Goal: Task Accomplishment & Management: Manage account settings

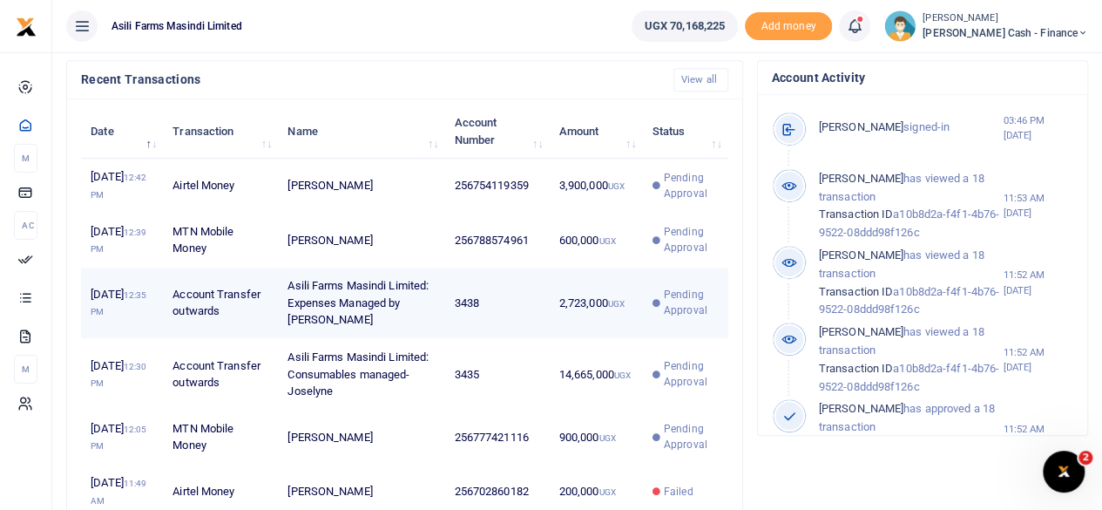
scroll to position [610, 0]
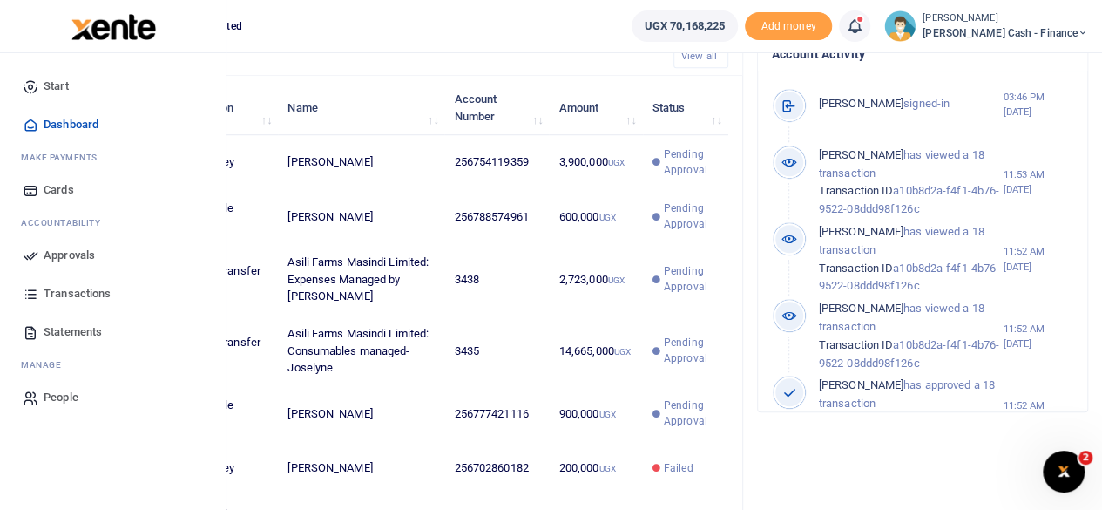
click at [58, 255] on span "Approvals" at bounding box center [69, 255] width 51 height 17
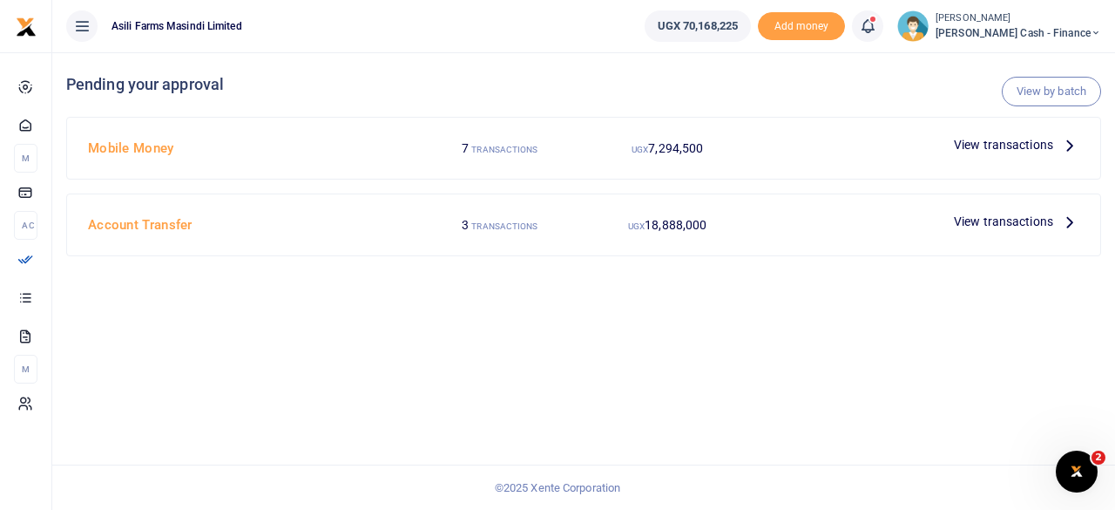
click at [1010, 227] on span "View transactions" at bounding box center [1003, 221] width 99 height 19
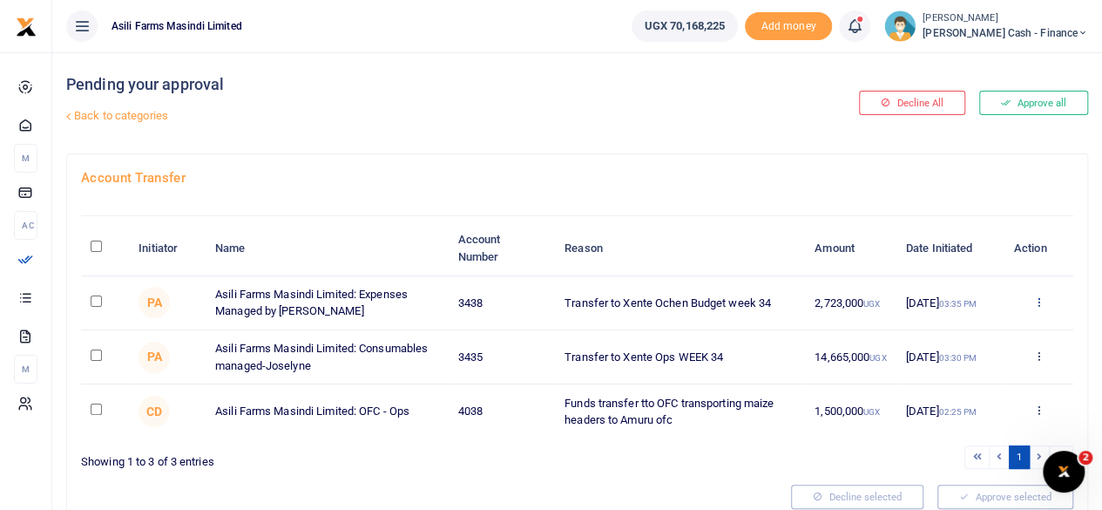
click at [1044, 299] on icon at bounding box center [1037, 301] width 11 height 12
click at [960, 407] on link "Details" at bounding box center [974, 408] width 138 height 24
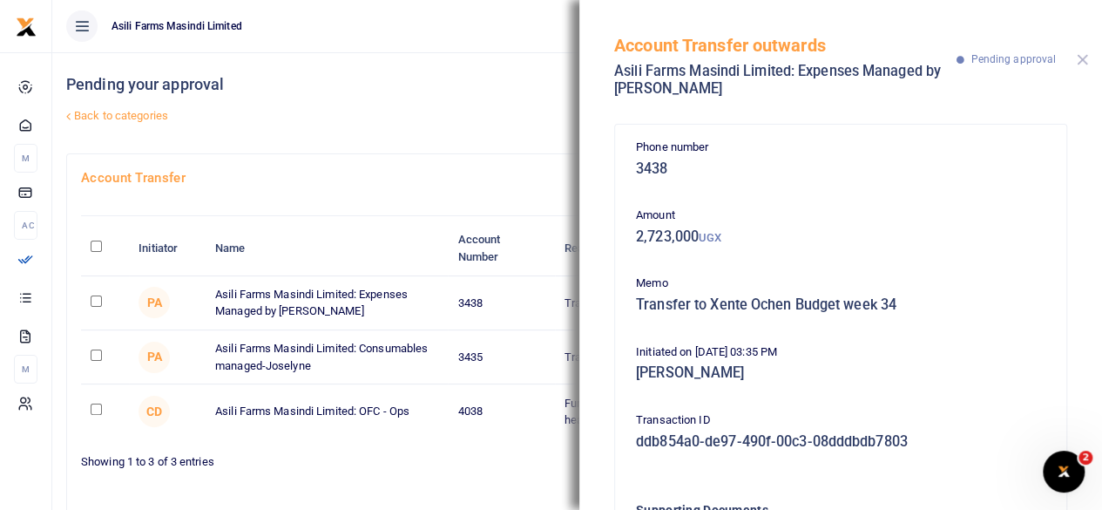
click at [1082, 63] on button "Close" at bounding box center [1082, 59] width 11 height 11
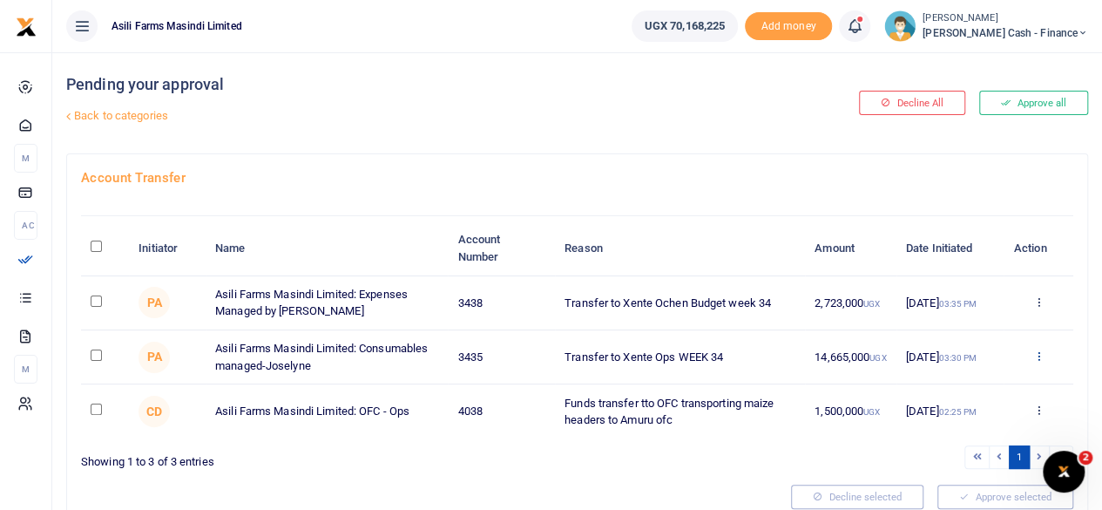
click at [1039, 357] on icon at bounding box center [1037, 355] width 11 height 12
click at [948, 459] on link "Details" at bounding box center [974, 462] width 138 height 24
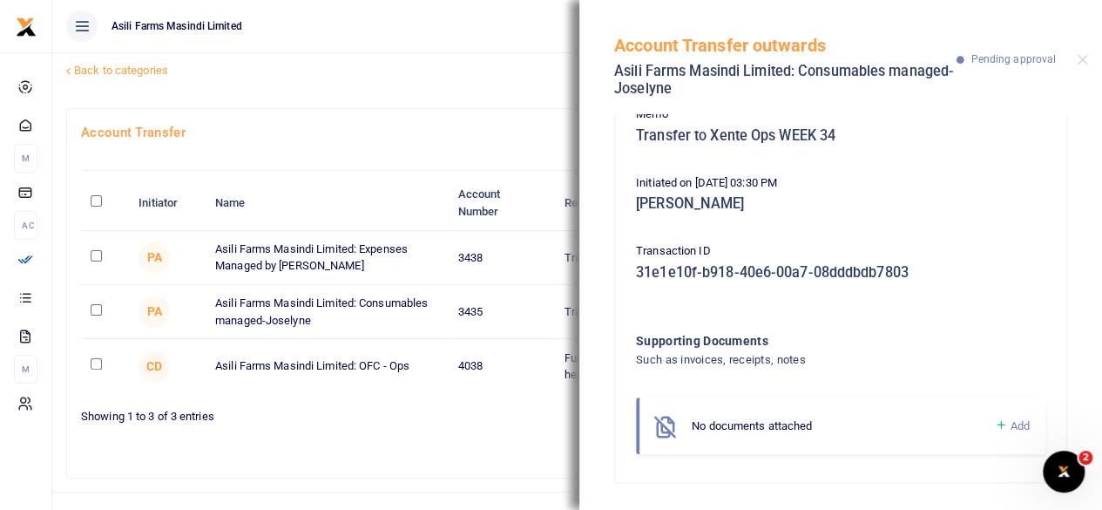
scroll to position [69, 0]
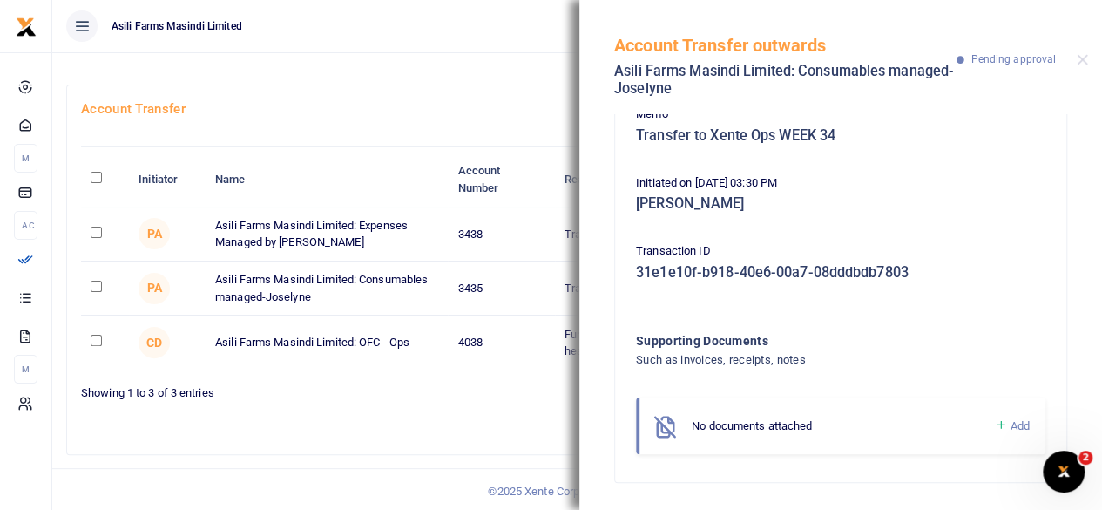
click at [474, 77] on div "Pending your approval Back to categories" at bounding box center [404, 33] width 677 height 101
click at [1082, 60] on button "Close" at bounding box center [1082, 59] width 11 height 11
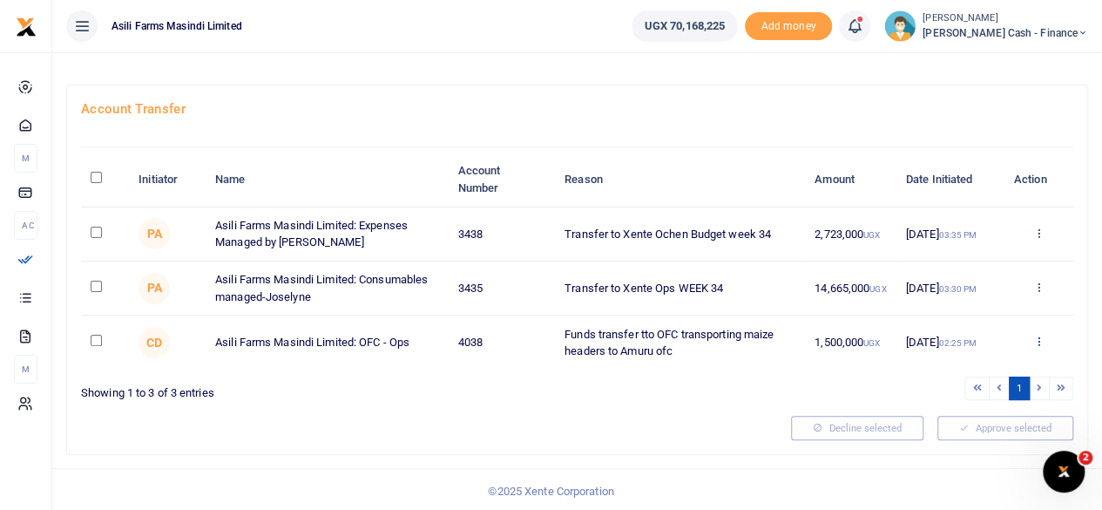
click at [1040, 338] on icon at bounding box center [1037, 341] width 11 height 12
click at [966, 442] on link "Details" at bounding box center [974, 447] width 138 height 24
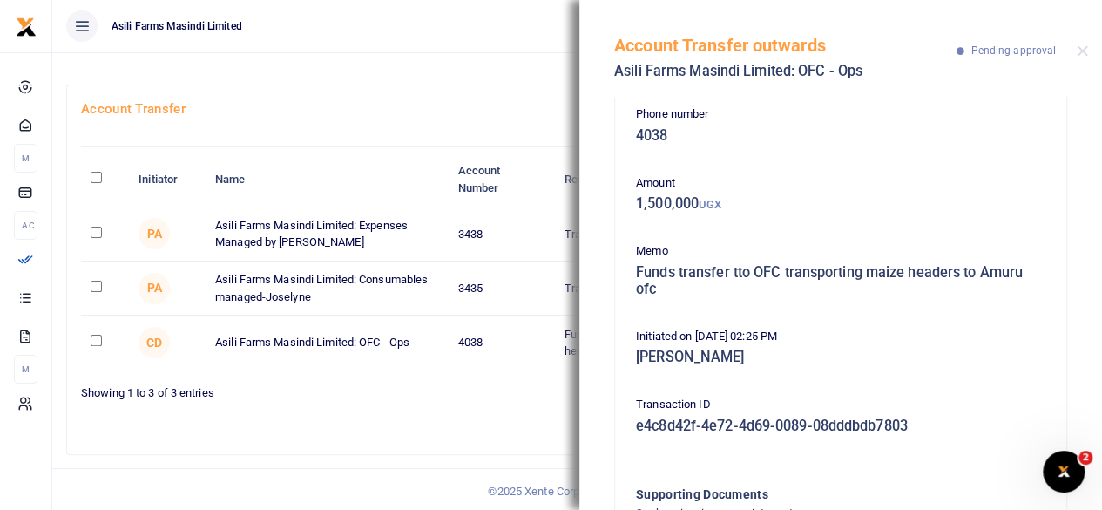
scroll to position [0, 0]
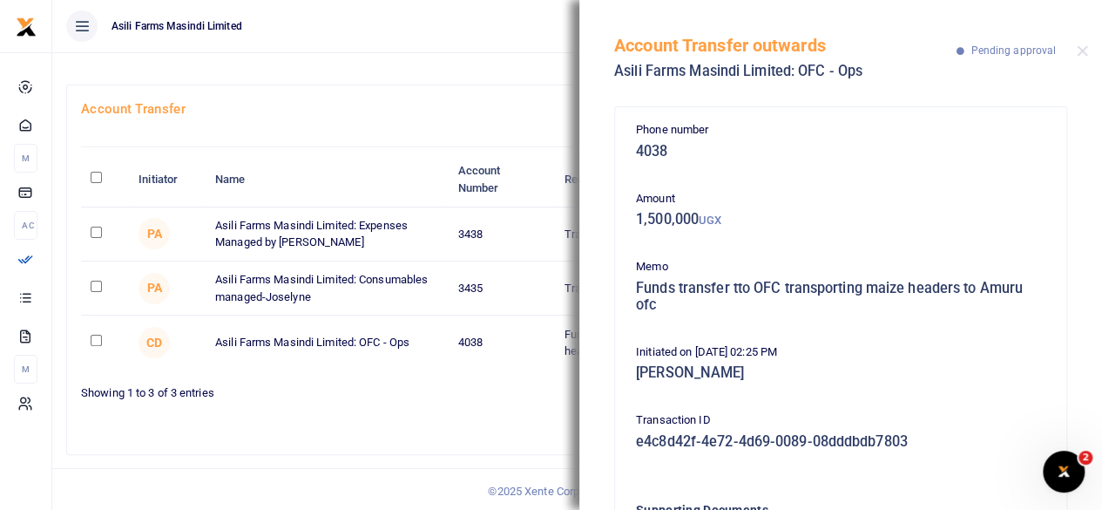
click at [419, 59] on link "Back to categories" at bounding box center [402, 47] width 681 height 30
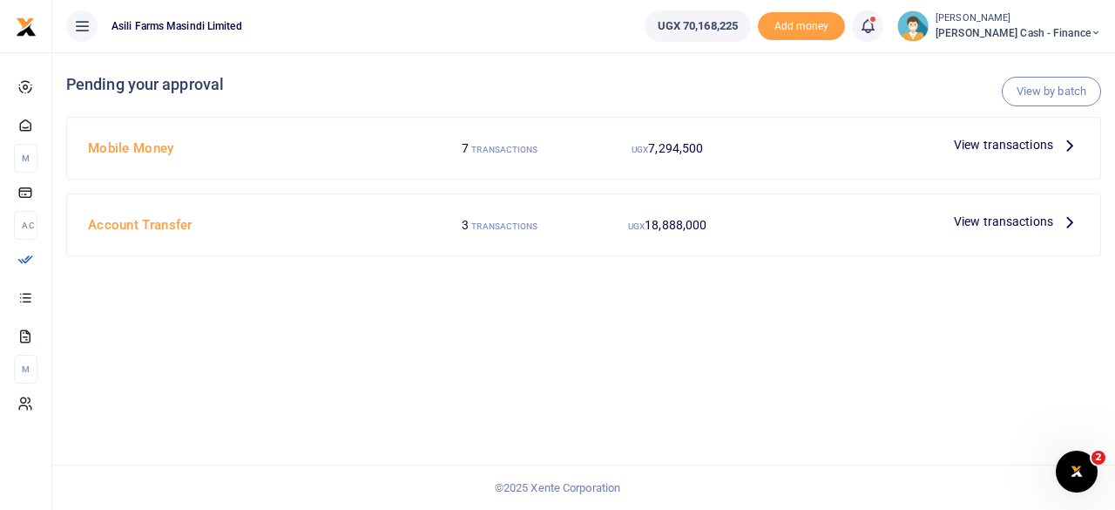
click at [1027, 145] on div at bounding box center [557, 255] width 1115 height 510
click at [1066, 148] on icon at bounding box center [1069, 144] width 19 height 19
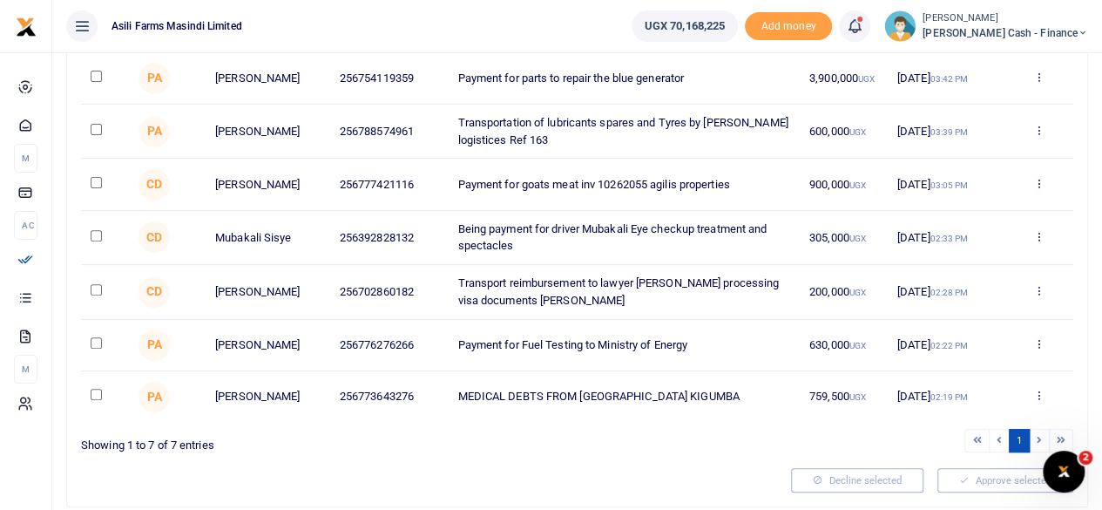
scroll to position [199, 0]
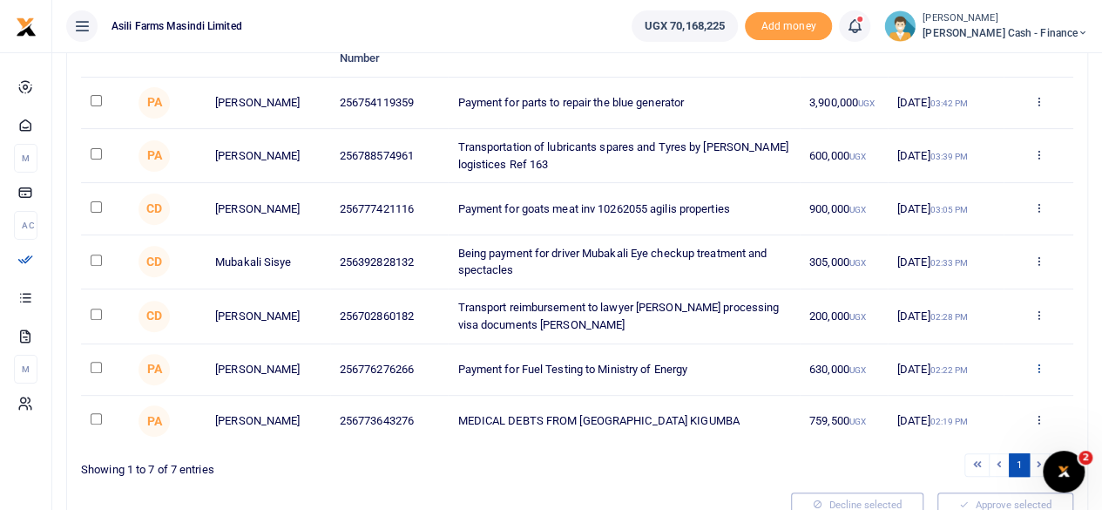
click at [1039, 374] on icon at bounding box center [1037, 368] width 11 height 12
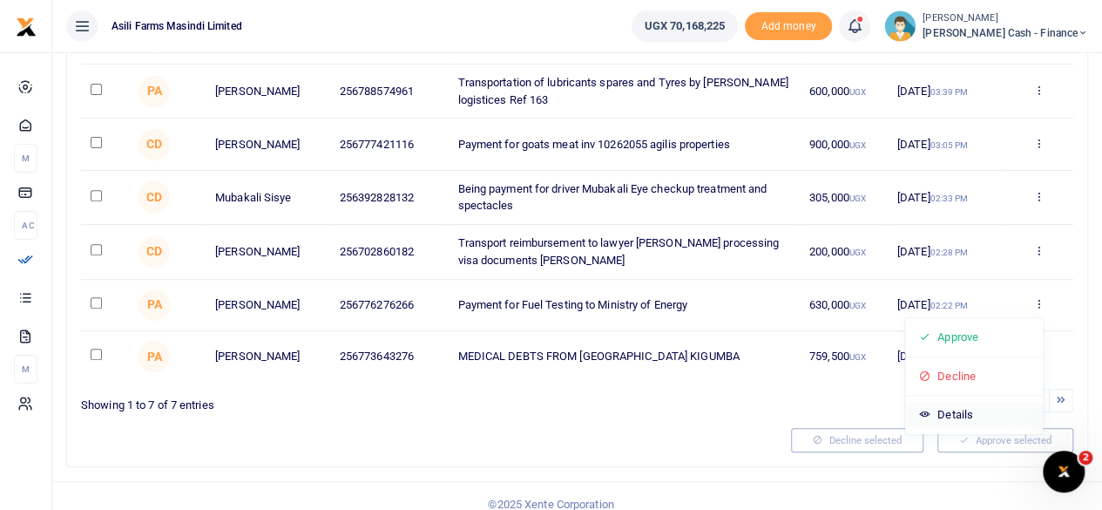
scroll to position [286, 0]
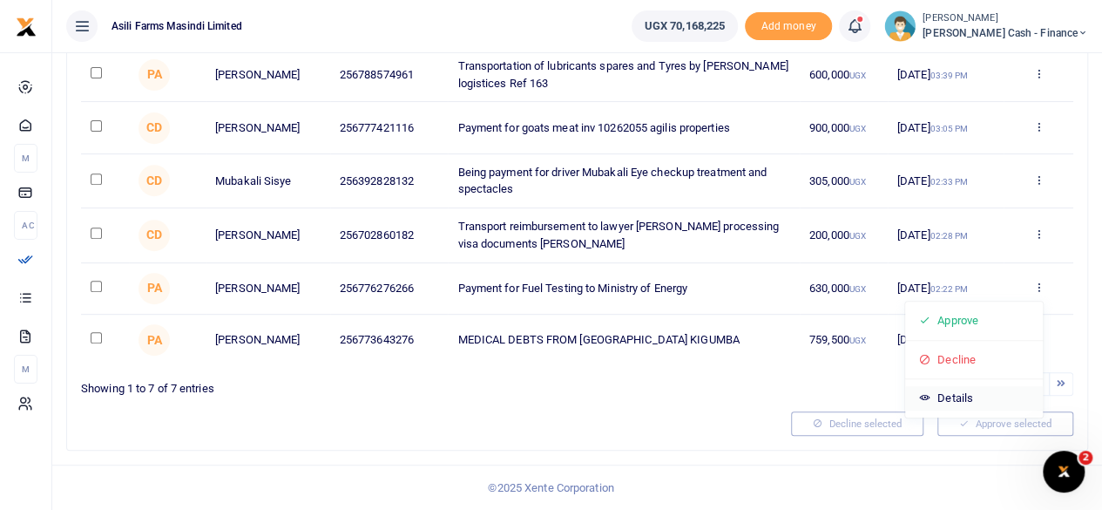
click at [958, 386] on link "Details" at bounding box center [974, 398] width 138 height 24
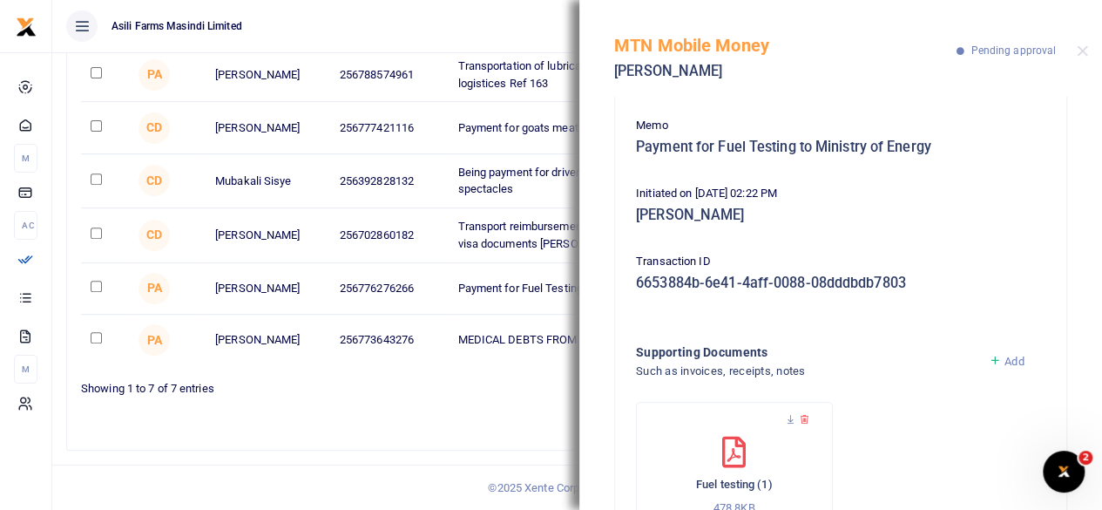
scroll to position [226, 0]
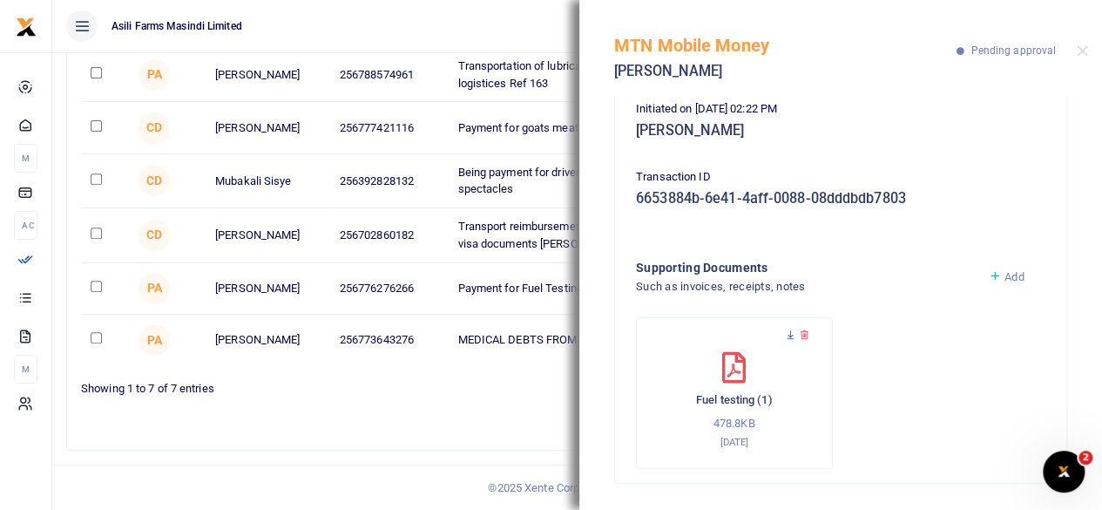
click at [791, 334] on icon at bounding box center [790, 334] width 11 height 11
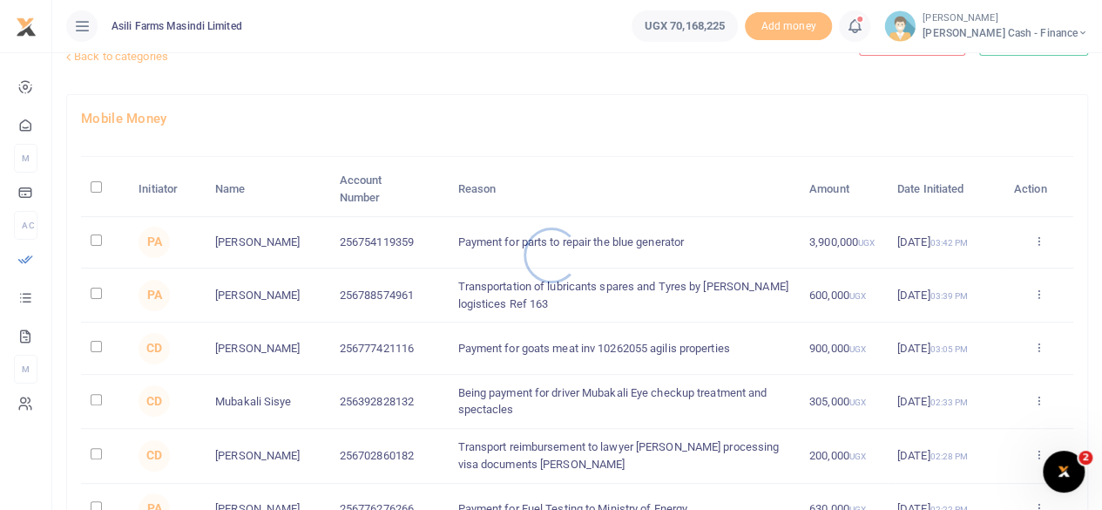
scroll to position [87, 0]
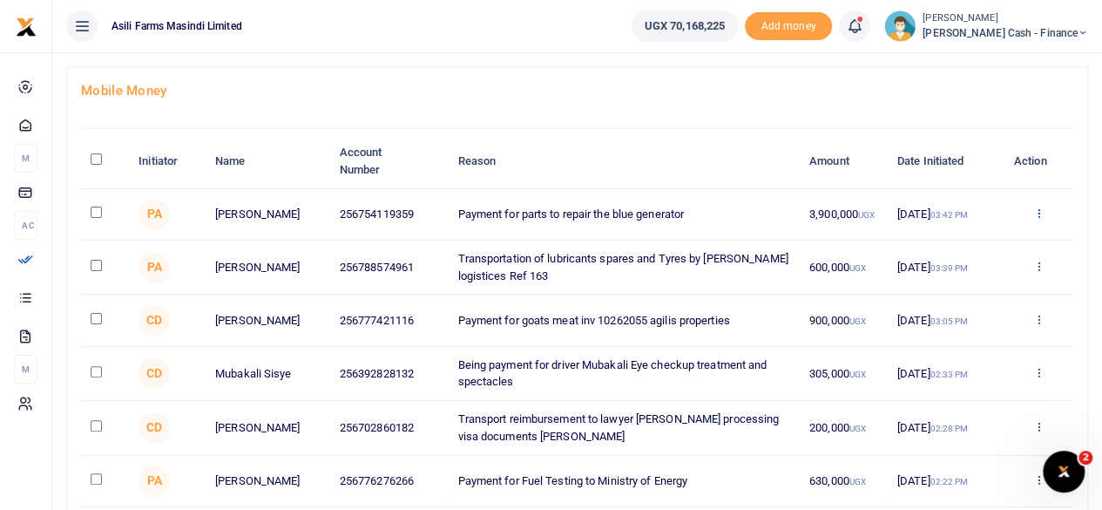
click at [1043, 212] on icon at bounding box center [1037, 212] width 11 height 12
click at [973, 303] on div "Approve Decline Details" at bounding box center [973, 282] width 139 height 118
click at [1046, 212] on div "Approve Decline Details" at bounding box center [1038, 214] width 51 height 17
click at [1039, 213] on icon at bounding box center [1037, 212] width 11 height 12
click at [978, 315] on link "Details" at bounding box center [974, 320] width 138 height 24
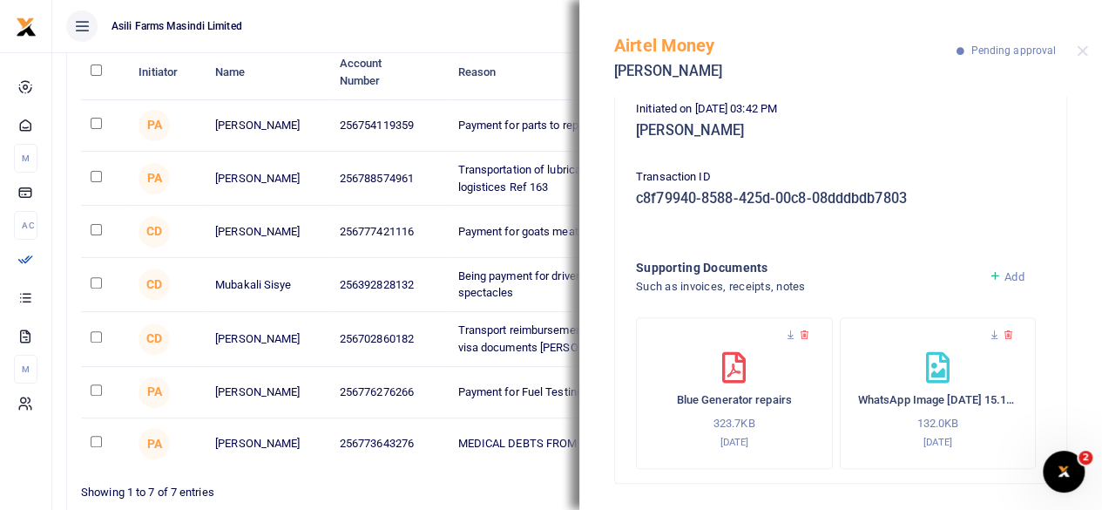
scroll to position [261, 0]
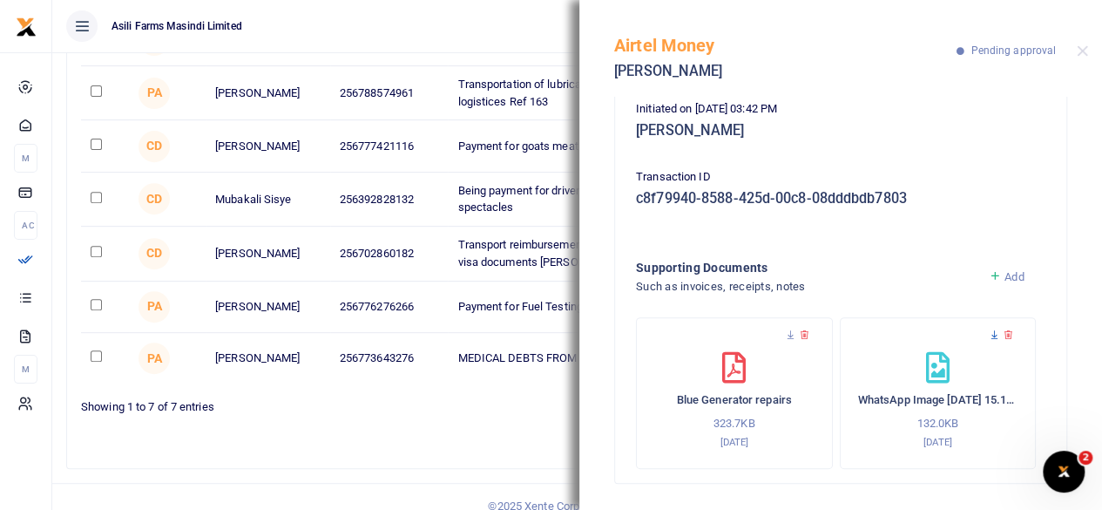
click at [989, 335] on icon at bounding box center [994, 334] width 11 height 11
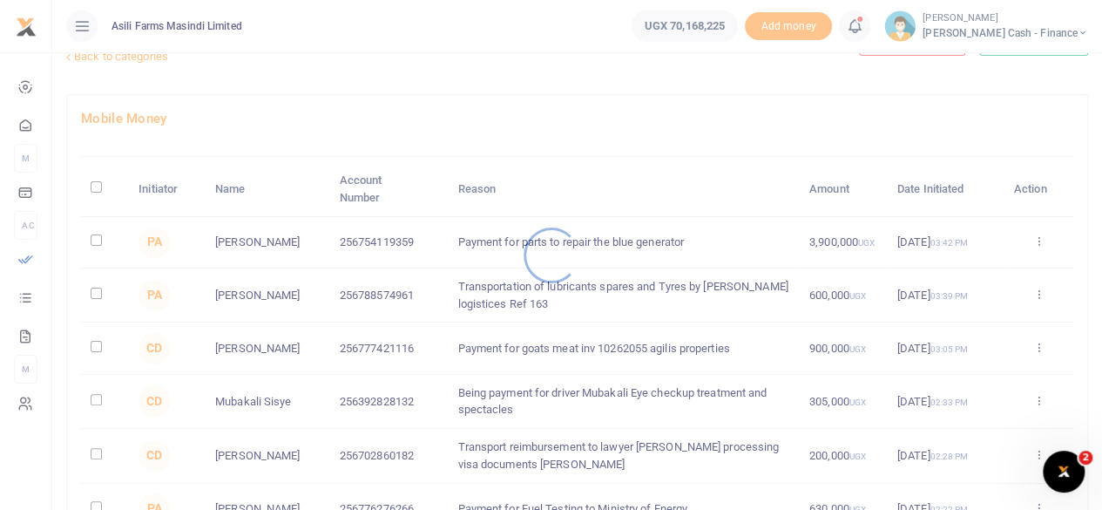
scroll to position [87, 0]
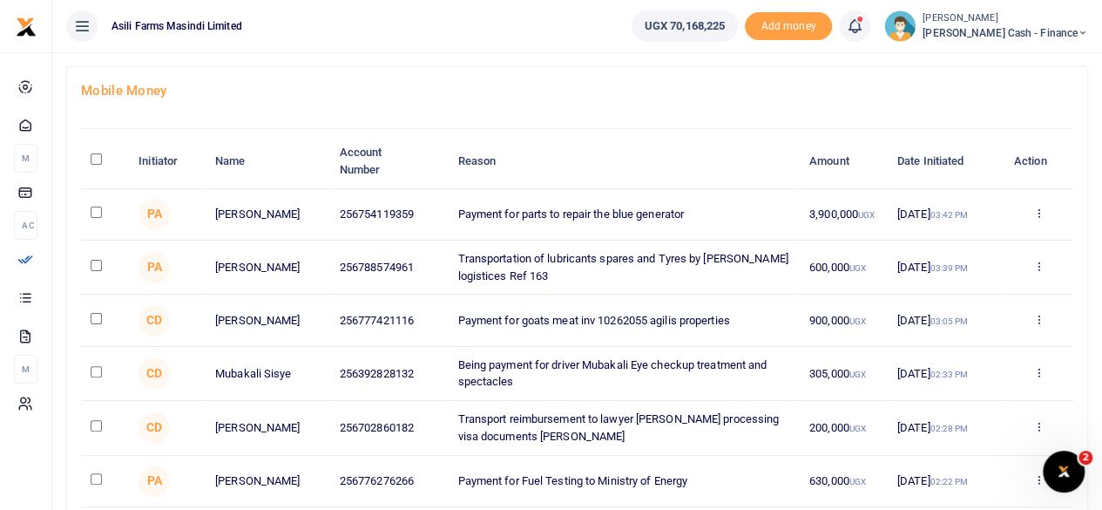
click at [1049, 325] on div "Approve Decline Details" at bounding box center [1038, 320] width 51 height 17
click at [1050, 325] on div "Approve Decline Details" at bounding box center [1038, 320] width 51 height 17
click at [1046, 323] on div "Approve Decline Details" at bounding box center [1038, 320] width 51 height 17
click at [1040, 322] on icon at bounding box center [1037, 319] width 11 height 12
click at [973, 428] on link "Details" at bounding box center [974, 428] width 138 height 24
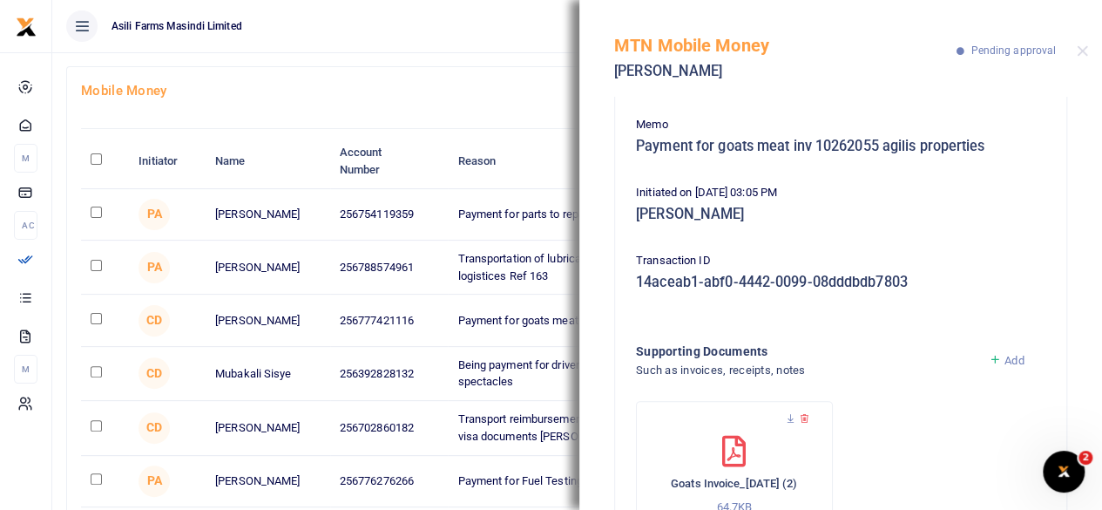
scroll to position [226, 0]
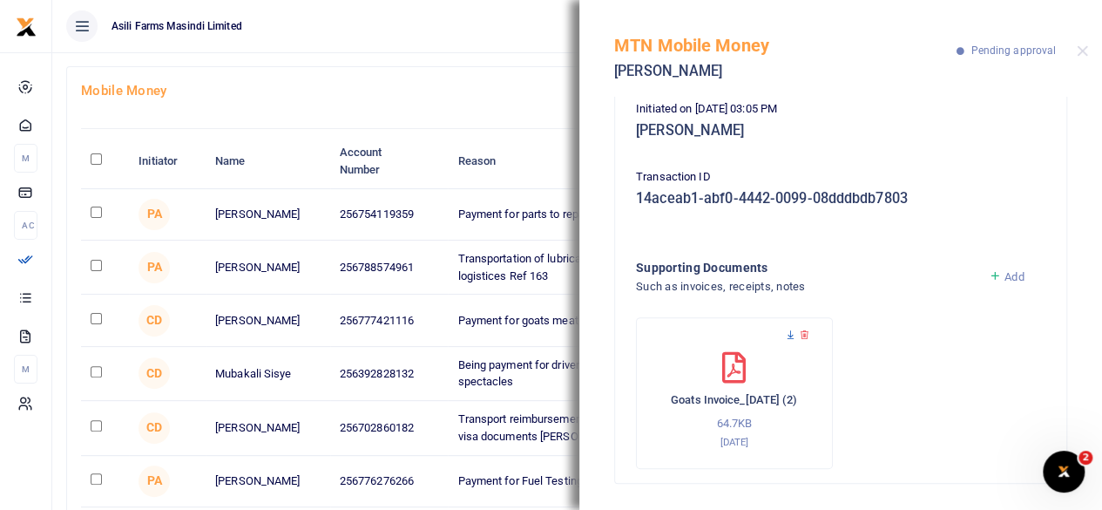
click at [788, 330] on icon at bounding box center [790, 334] width 11 height 11
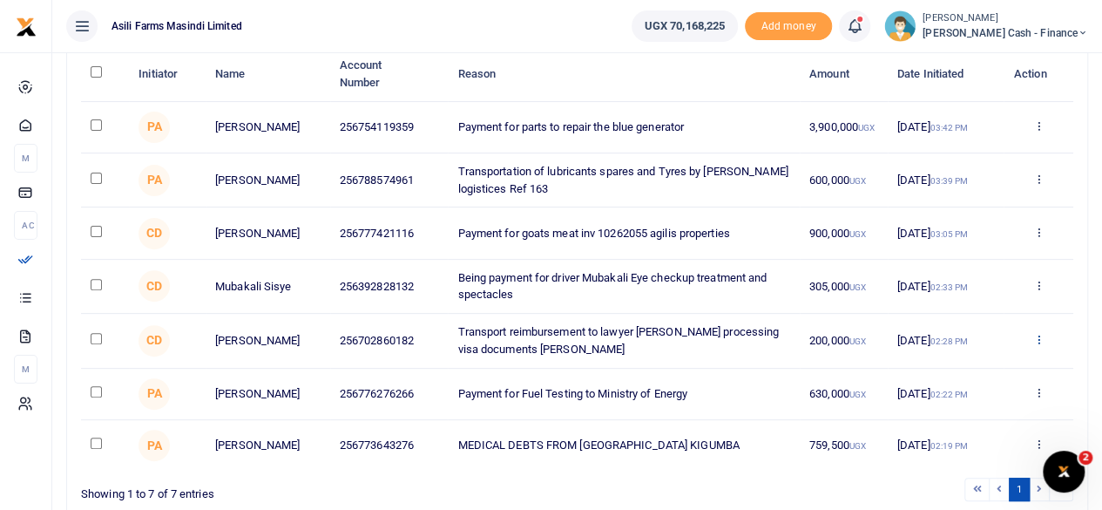
click at [1034, 342] on icon at bounding box center [1037, 339] width 11 height 12
click at [956, 446] on link "Details" at bounding box center [974, 449] width 138 height 24
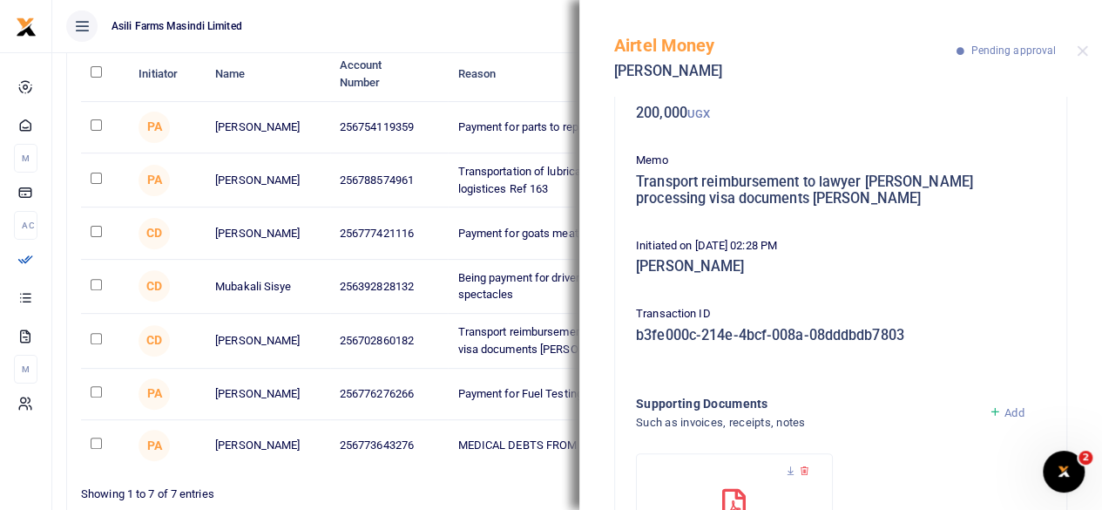
scroll to position [242, 0]
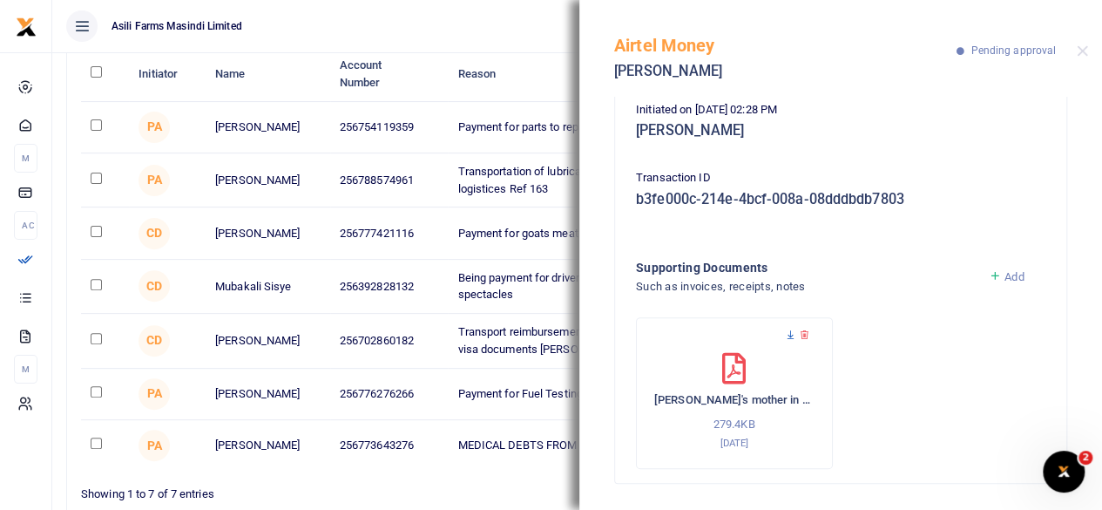
click at [788, 334] on icon at bounding box center [790, 334] width 11 height 11
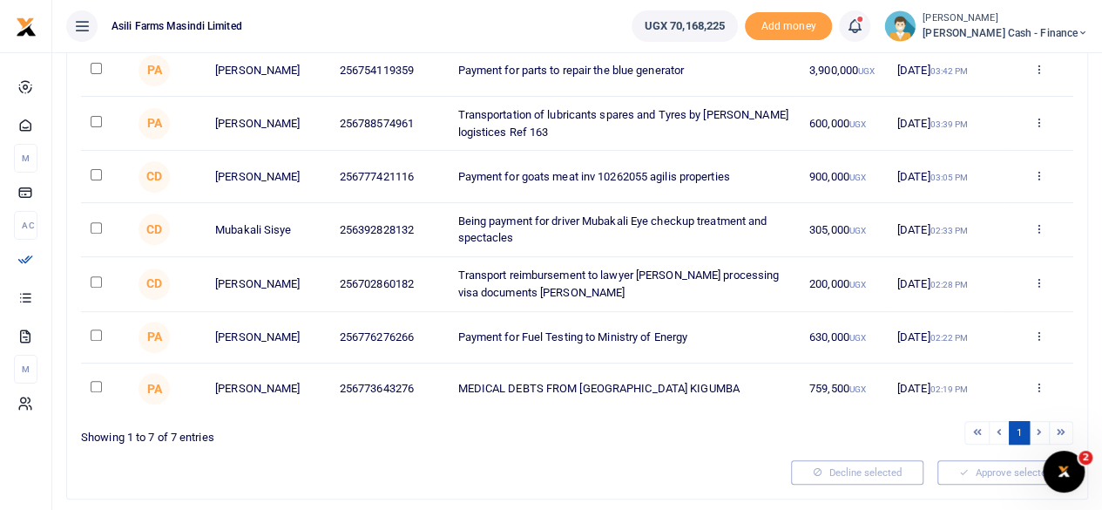
scroll to position [286, 0]
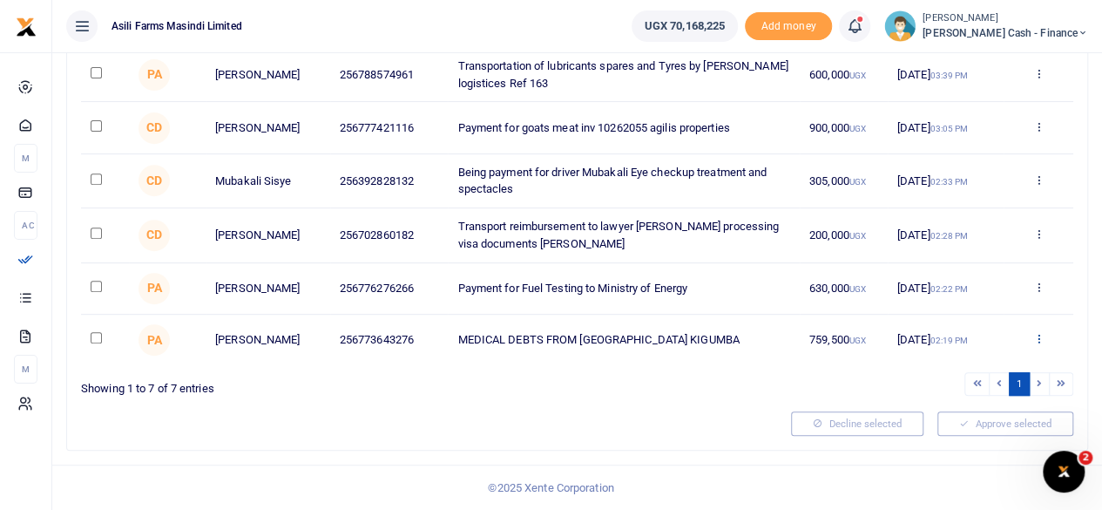
click at [1042, 339] on icon at bounding box center [1037, 338] width 11 height 12
click at [951, 443] on link "Details" at bounding box center [974, 452] width 138 height 24
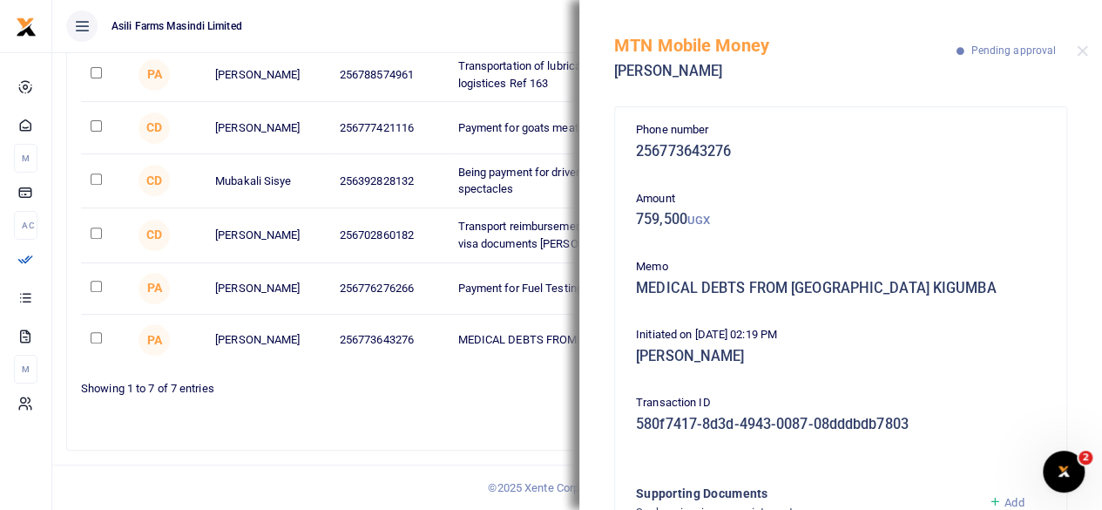
scroll to position [226, 0]
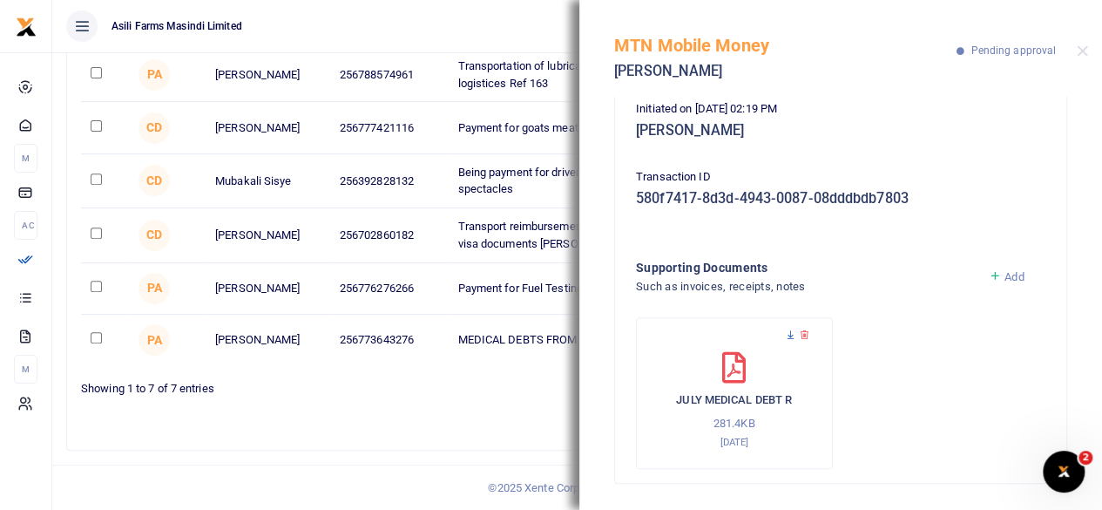
click at [791, 332] on icon at bounding box center [790, 334] width 11 height 11
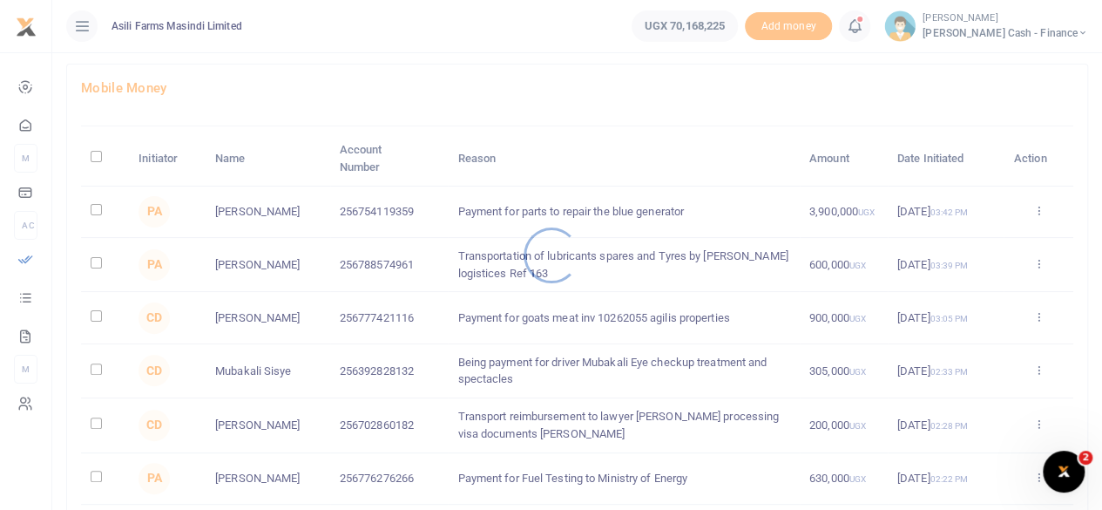
scroll to position [174, 0]
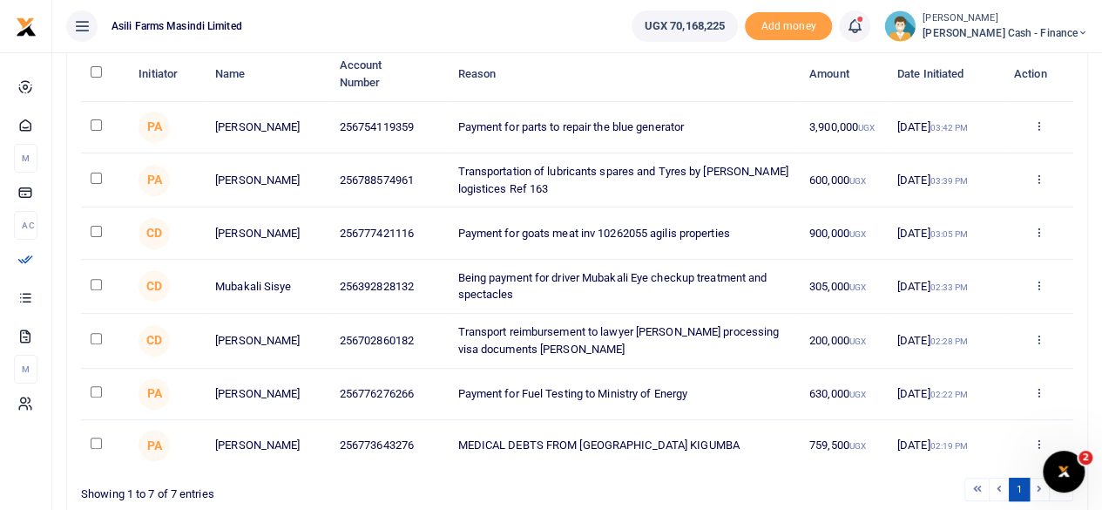
click at [95, 123] on input "checkbox" at bounding box center [96, 124] width 11 height 11
checkbox input "true"
click at [92, 180] on input "checkbox" at bounding box center [96, 178] width 11 height 11
checkbox input "true"
click at [105, 179] on td at bounding box center [105, 180] width 48 height 54
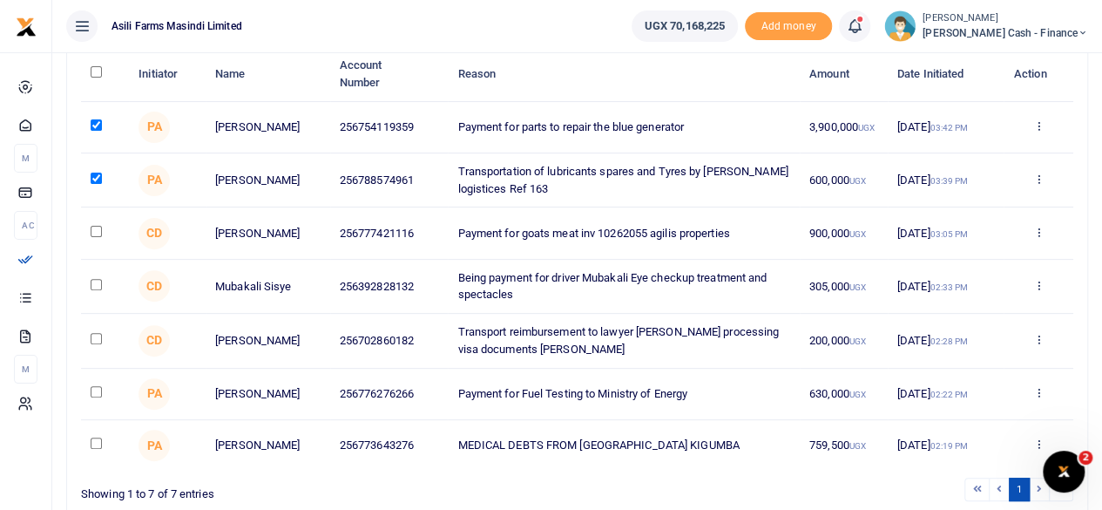
click at [93, 237] on input "checkbox" at bounding box center [96, 231] width 11 height 11
checkbox input "true"
click at [92, 285] on input "checkbox" at bounding box center [96, 284] width 11 height 11
checkbox input "true"
click at [97, 340] on input "checkbox" at bounding box center [96, 338] width 11 height 11
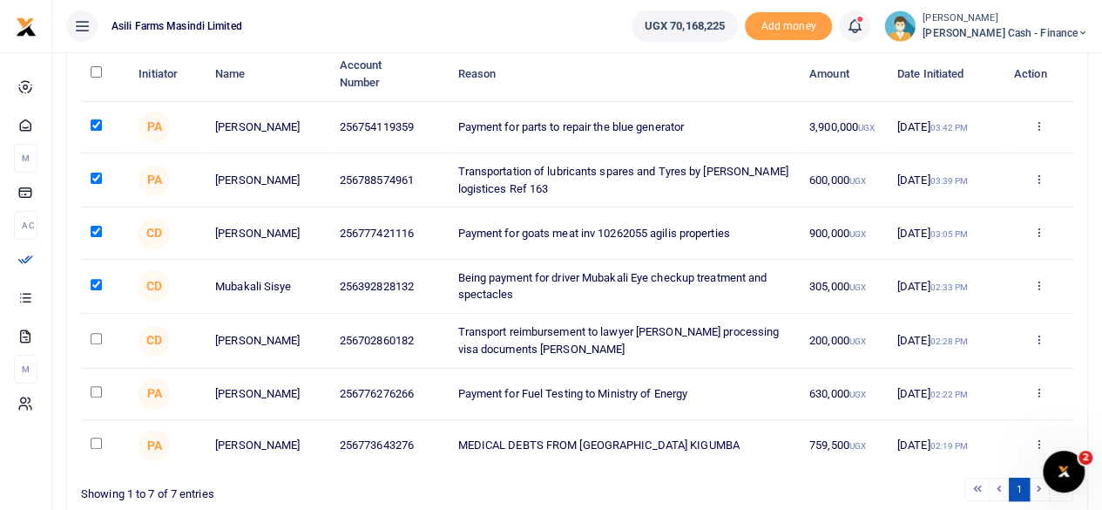
checkbox input "true"
click at [98, 393] on input "checkbox" at bounding box center [96, 391] width 11 height 11
checkbox input "true"
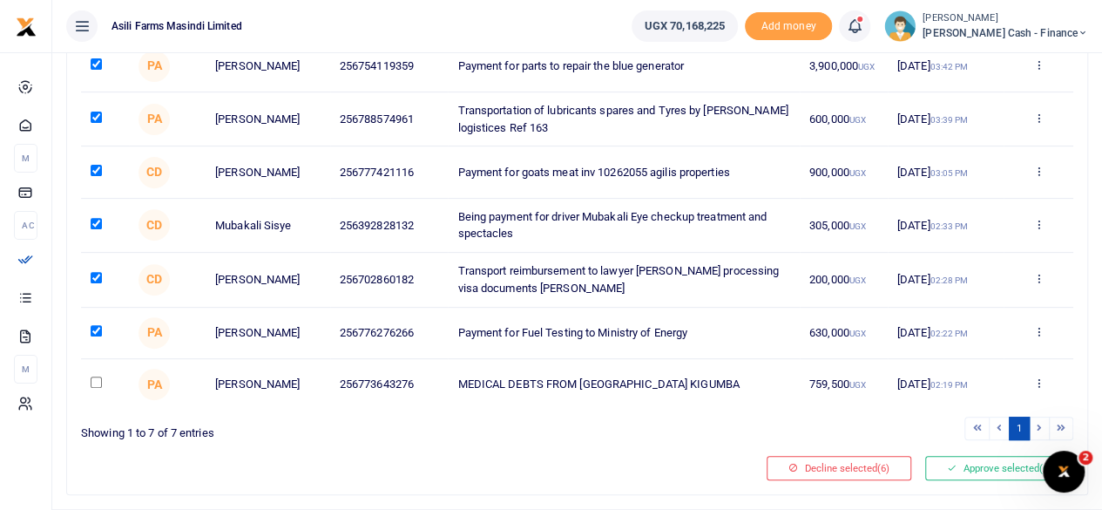
scroll to position [261, 0]
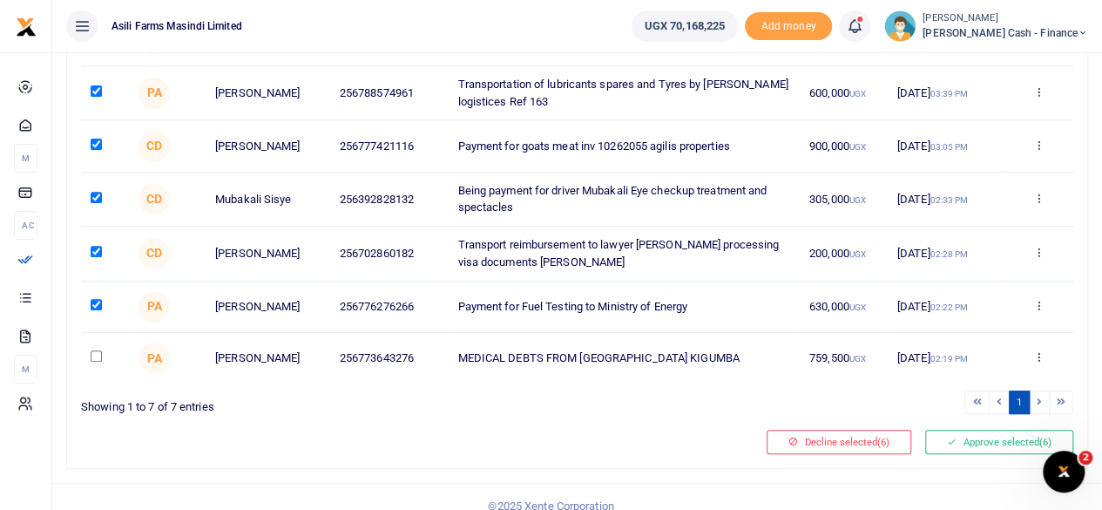
click at [94, 362] on input "checkbox" at bounding box center [96, 355] width 11 height 11
click at [98, 358] on input "checkbox" at bounding box center [96, 355] width 11 height 11
checkbox input "false"
click at [995, 447] on button "Approve selected (6)" at bounding box center [999, 442] width 148 height 24
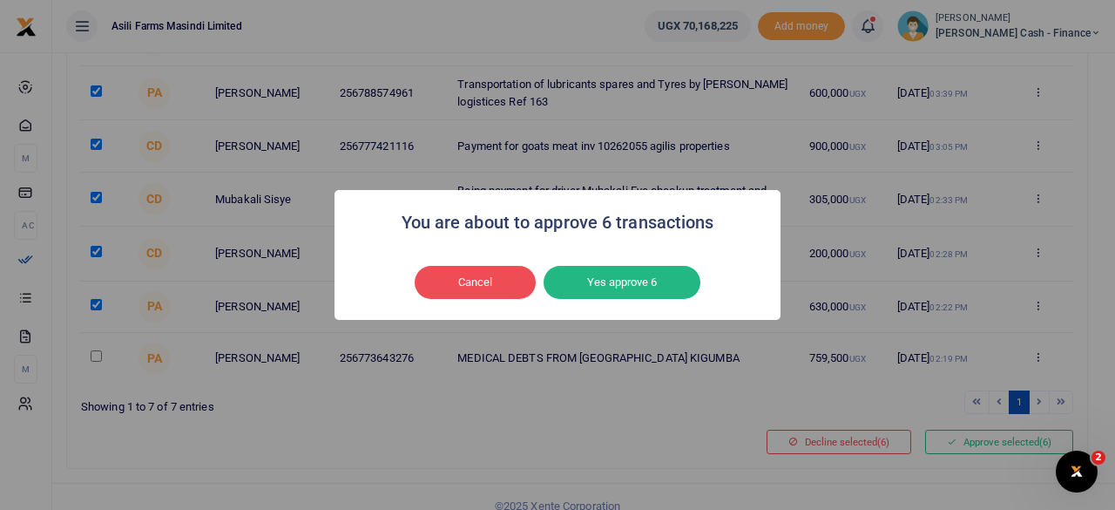
click at [659, 290] on button "Yes approve 6" at bounding box center [622, 282] width 157 height 33
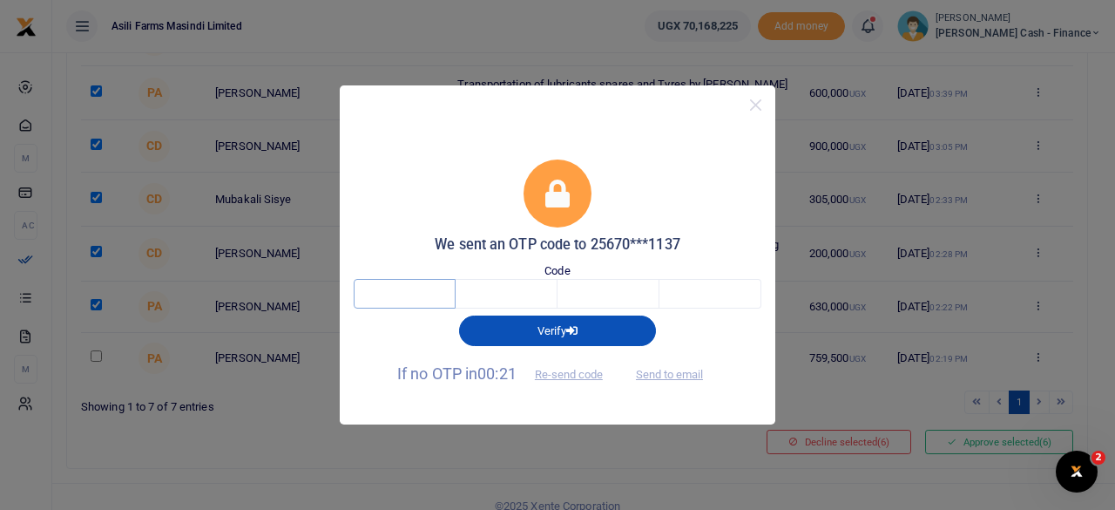
click at [439, 306] on input "text" at bounding box center [405, 294] width 102 height 30
type input "1"
type input "3"
type input "7"
type input "6"
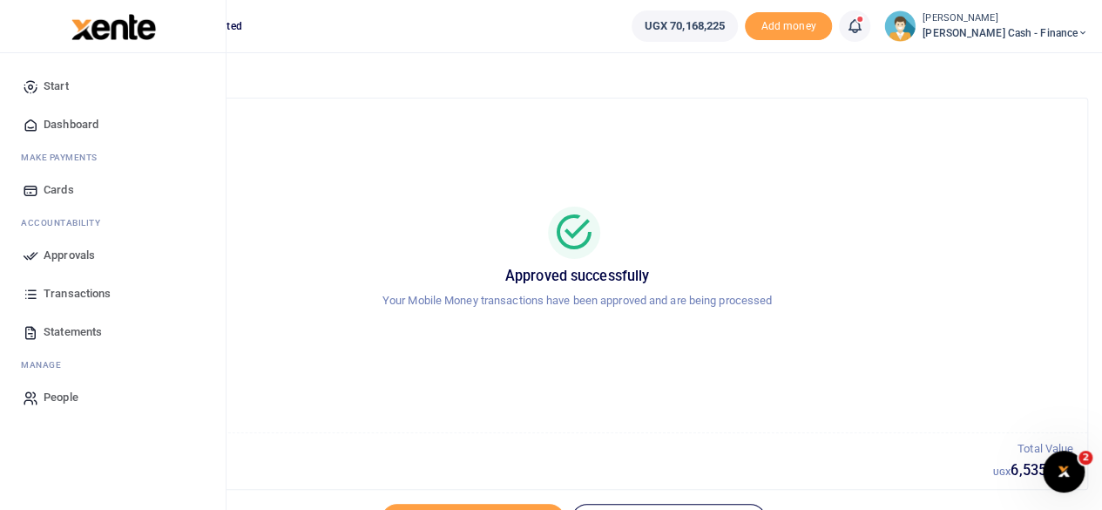
click at [44, 252] on span "Approvals" at bounding box center [69, 255] width 51 height 17
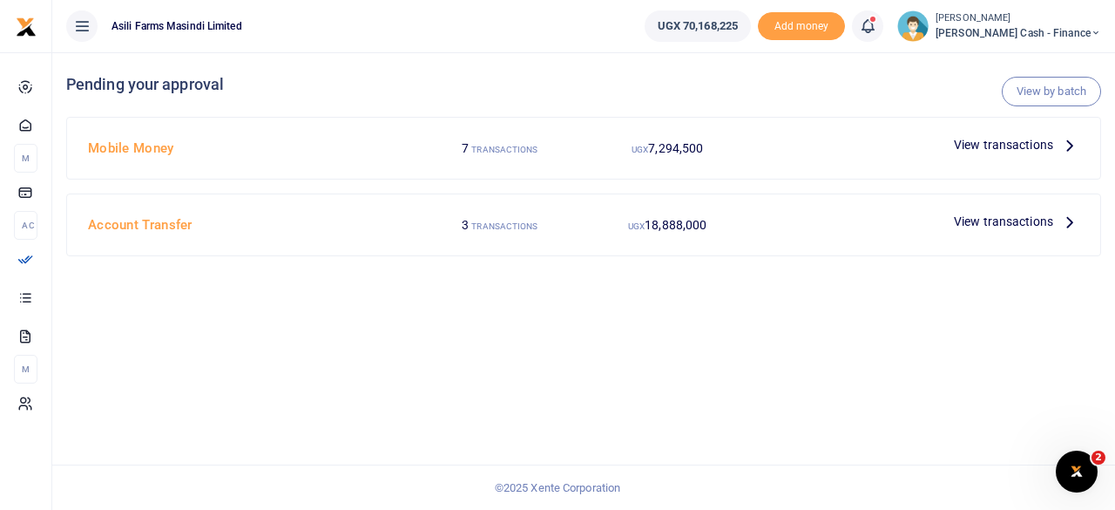
click at [1058, 217] on p "View transactions" at bounding box center [1016, 221] width 125 height 19
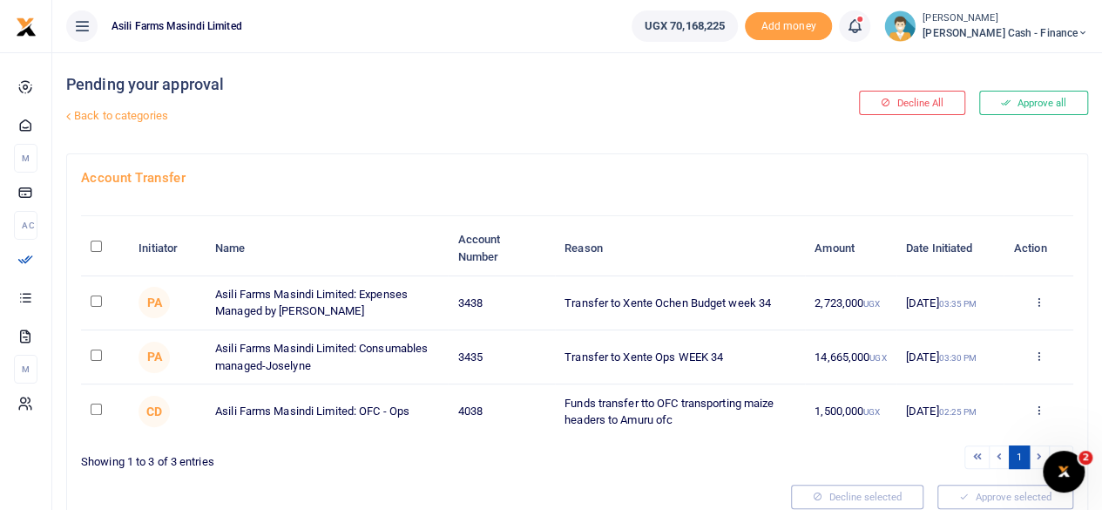
click at [101, 409] on input "checkbox" at bounding box center [96, 408] width 11 height 11
checkbox input "true"
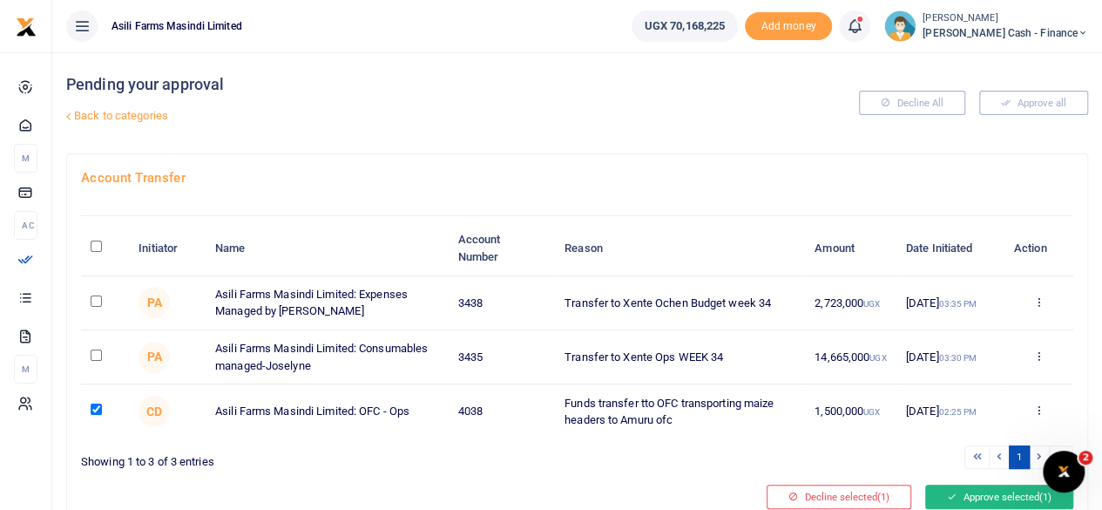
click at [1003, 501] on button "Approve selected (1)" at bounding box center [999, 496] width 148 height 24
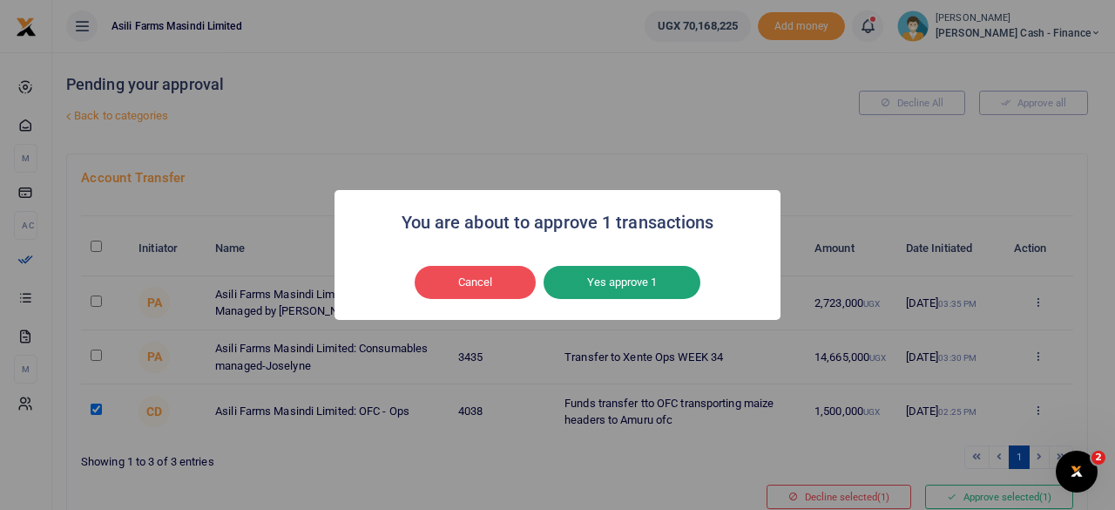
click at [610, 281] on button "Yes approve 1" at bounding box center [622, 282] width 157 height 33
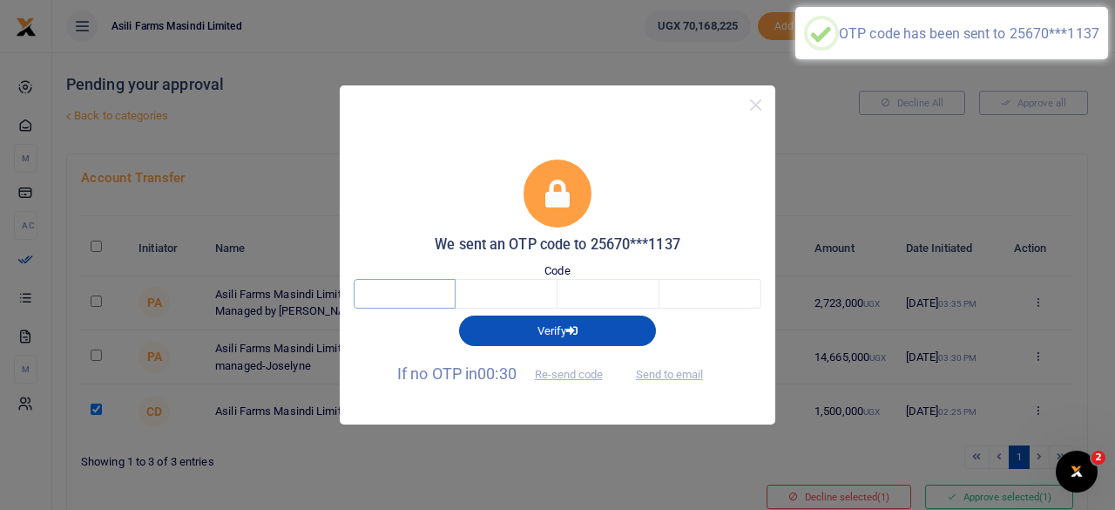
click at [432, 292] on input "text" at bounding box center [405, 294] width 102 height 30
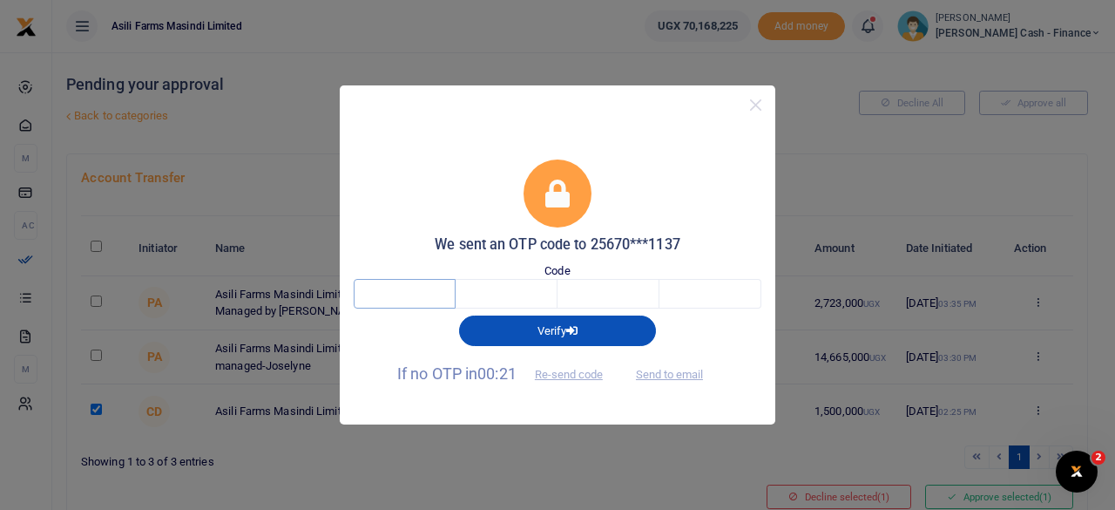
click at [425, 306] on input "text" at bounding box center [405, 294] width 102 height 30
type input "7"
type input "0"
type input "2"
type input "0"
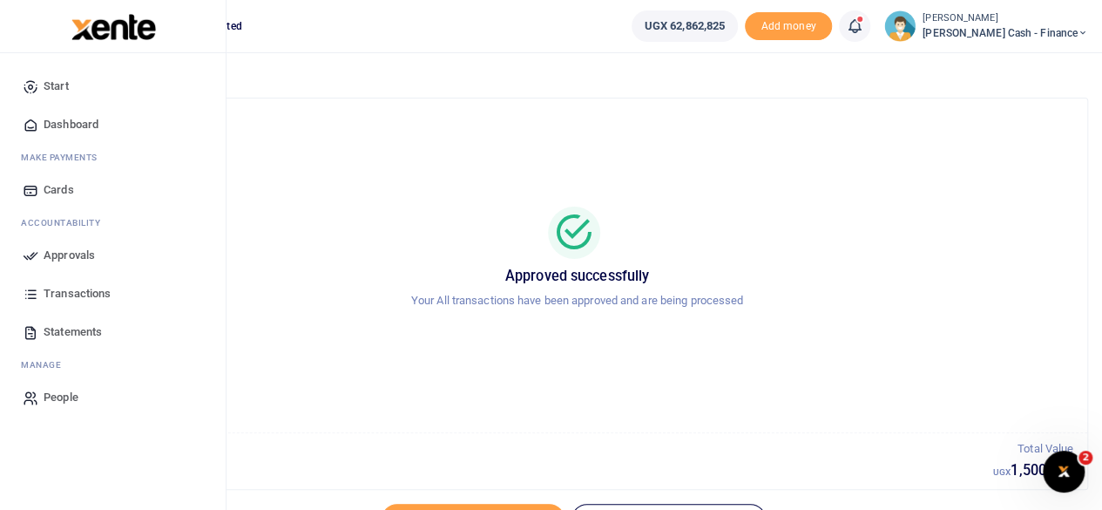
click at [54, 262] on span "Approvals" at bounding box center [69, 255] width 51 height 17
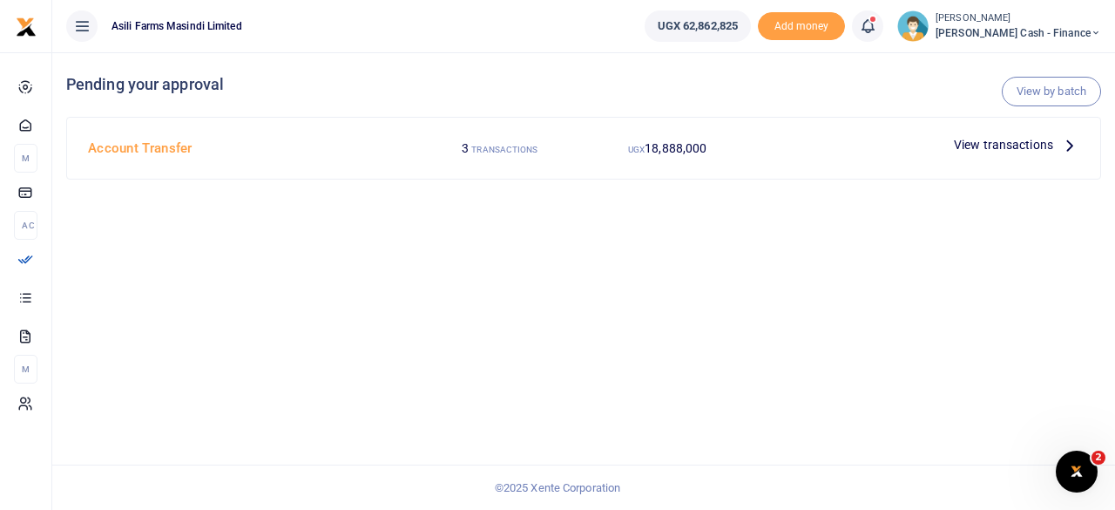
click at [1030, 144] on span "View transactions" at bounding box center [1003, 144] width 99 height 19
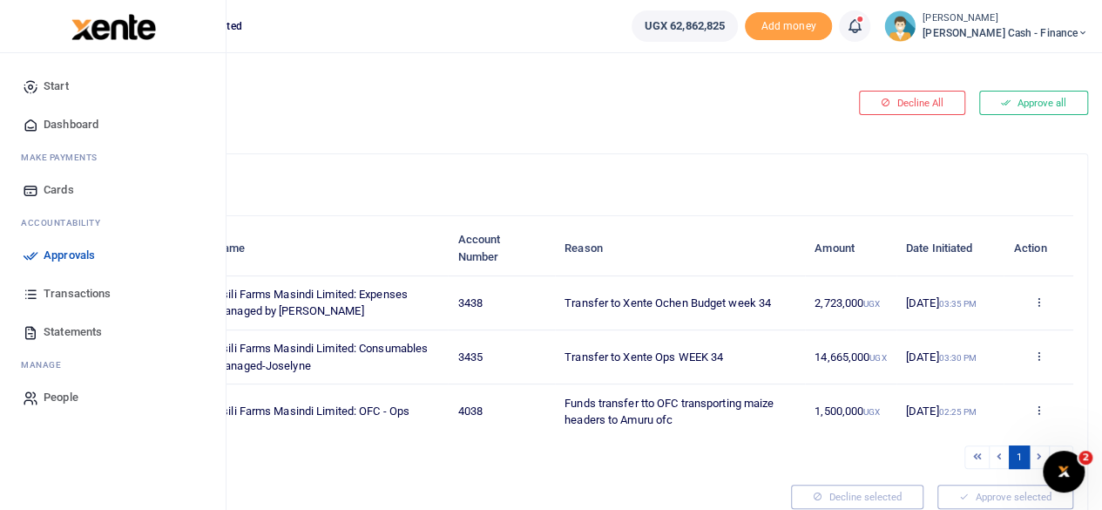
click at [57, 252] on span "Approvals" at bounding box center [69, 255] width 51 height 17
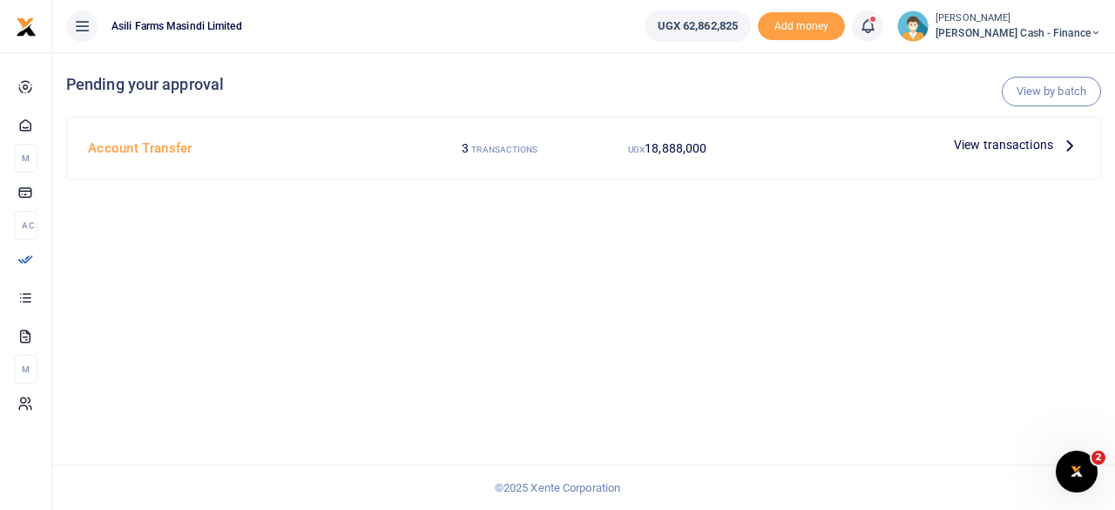
click at [1024, 139] on span "View transactions" at bounding box center [1003, 144] width 99 height 19
